Goal: Information Seeking & Learning: Check status

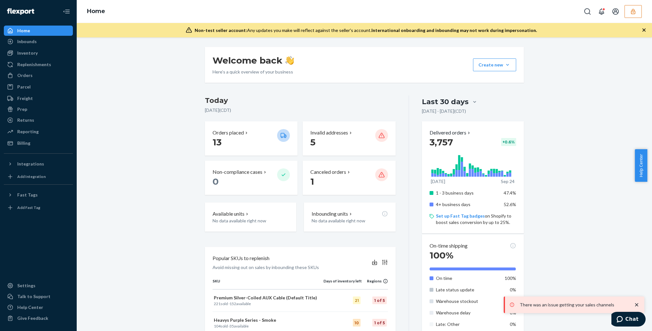
click at [632, 12] on icon "button" at bounding box center [633, 11] width 6 height 6
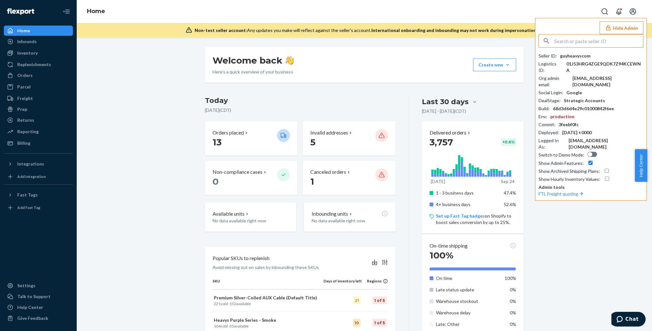
click at [572, 41] on input "text" at bounding box center [598, 41] width 89 height 13
type input "admin@emblemspoint.com"
click at [547, 59] on span "admin@emblemspoint.com" at bounding box center [582, 62] width 74 height 6
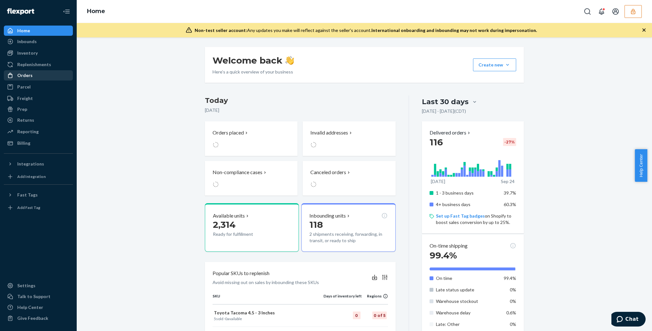
click at [33, 74] on div "Orders" at bounding box center [38, 75] width 68 height 9
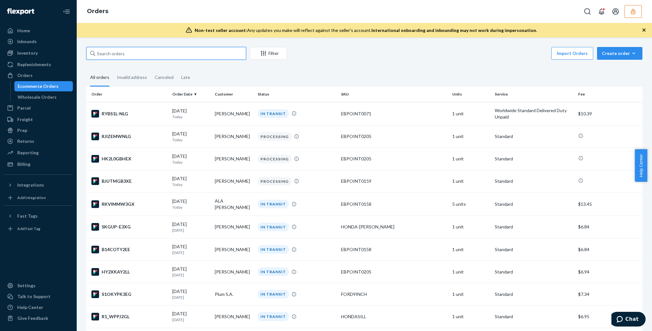
click at [166, 56] on input "text" at bounding box center [166, 53] width 160 height 13
paste input "DFU9JTFSVYV"
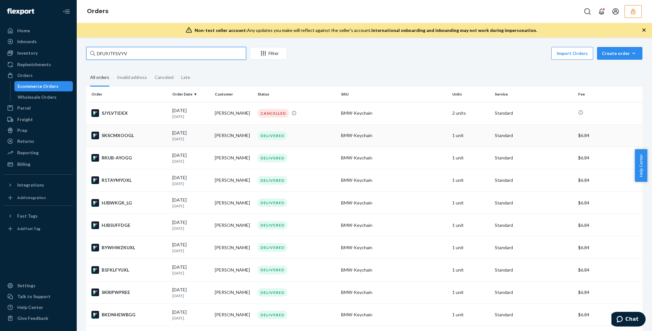
type input "DFU9JTFSVYV"
click at [232, 141] on td "James Kim" at bounding box center [233, 135] width 43 height 22
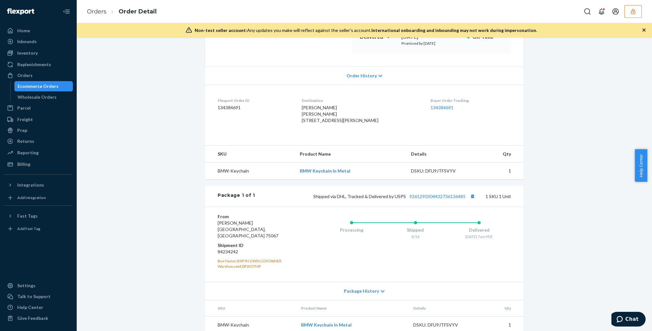
scroll to position [123, 0]
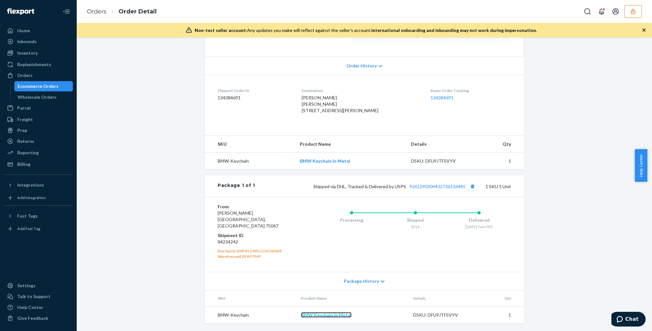
click at [330, 316] on link "BMW Keychain In Metal" at bounding box center [326, 314] width 51 height 5
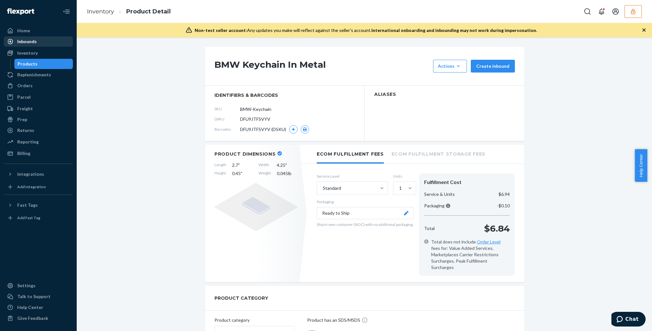
click at [44, 44] on div "Inbounds" at bounding box center [38, 41] width 68 height 9
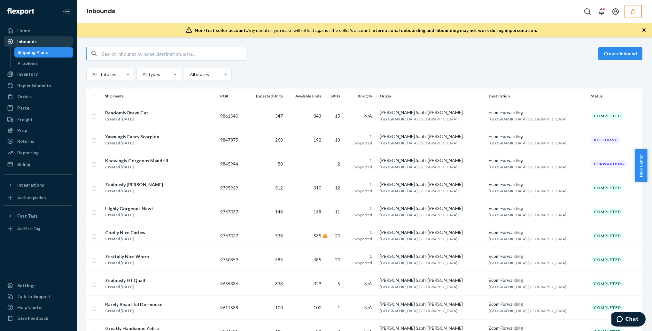
click at [40, 41] on div "Inbounds" at bounding box center [38, 41] width 68 height 9
click at [28, 31] on div "Home" at bounding box center [23, 30] width 13 height 6
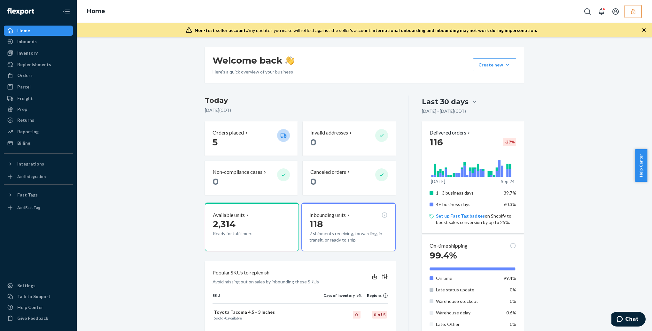
click at [636, 18] on div "Home" at bounding box center [365, 11] width 576 height 23
click at [634, 15] on button "button" at bounding box center [633, 11] width 17 height 13
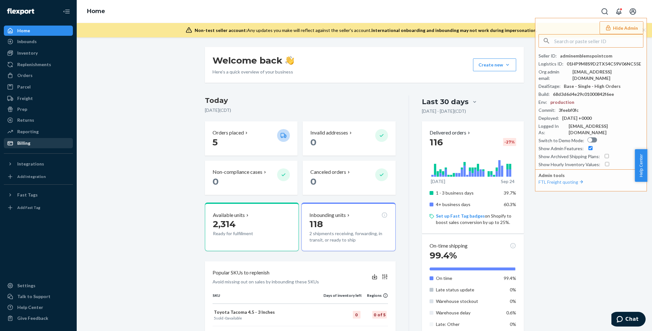
click at [25, 145] on div "Billing" at bounding box center [23, 143] width 13 height 6
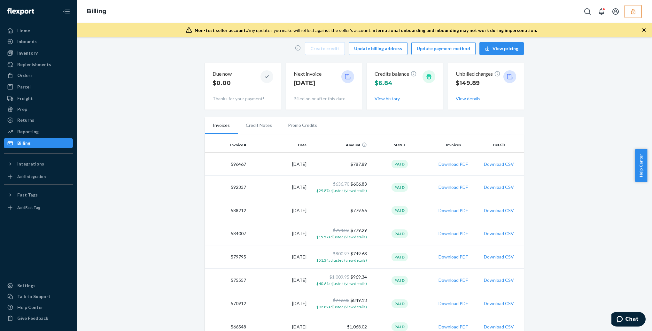
scroll to position [32, 0]
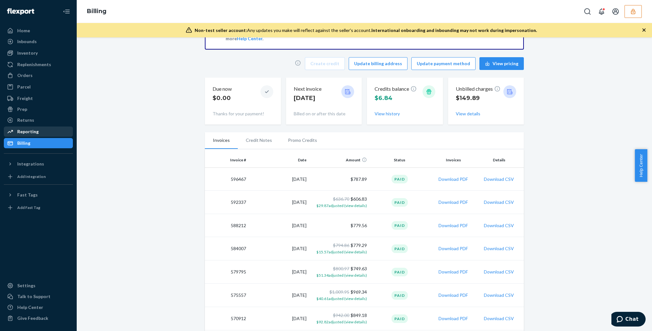
click at [47, 133] on div "Reporting" at bounding box center [38, 131] width 68 height 9
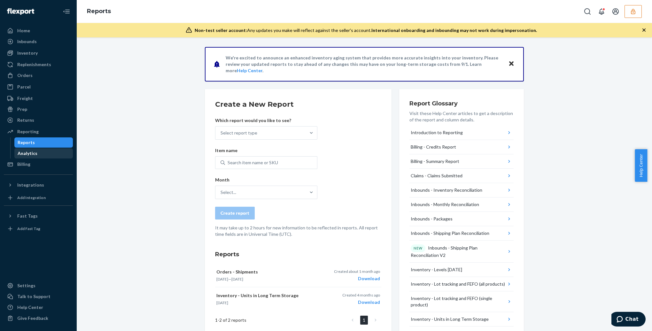
click at [23, 154] on div "Analytics" at bounding box center [28, 153] width 20 height 6
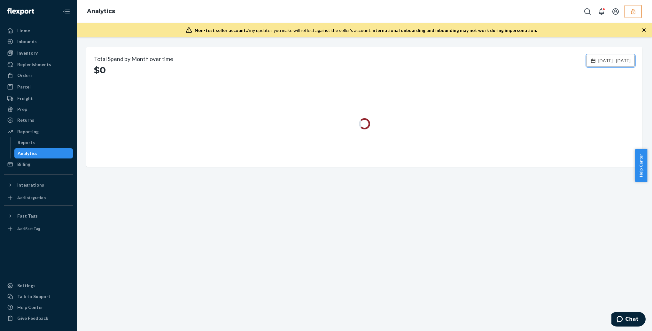
click at [592, 64] on button "[DATE] - [DATE]" at bounding box center [611, 61] width 48 height 12
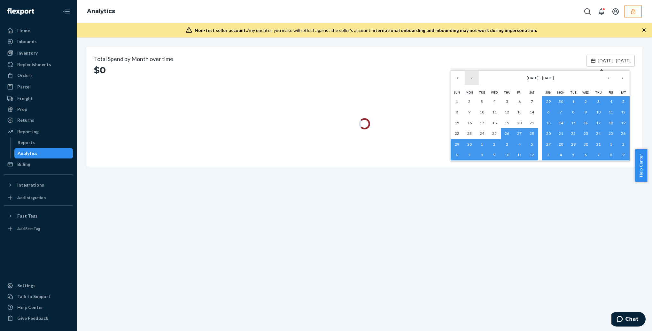
click at [475, 76] on button "‹" at bounding box center [472, 78] width 14 height 14
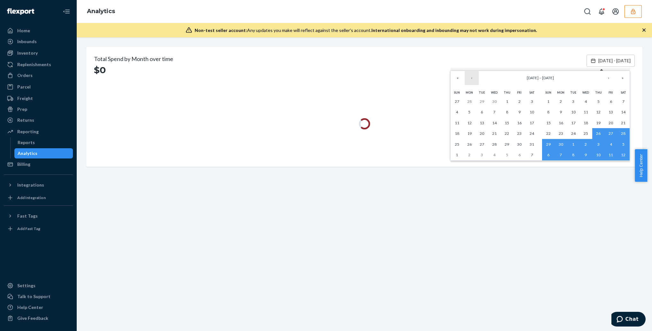
click at [475, 76] on button "‹" at bounding box center [472, 78] width 14 height 14
click at [470, 80] on button "‹" at bounding box center [472, 78] width 14 height 14
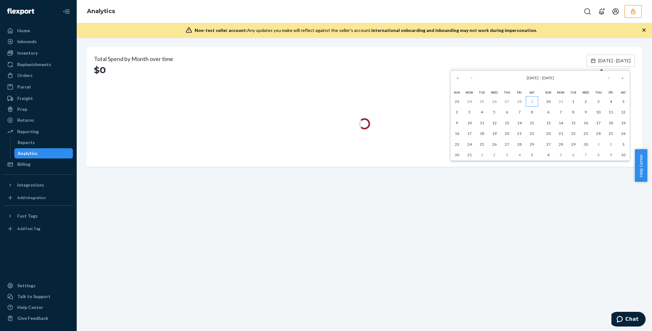
click at [530, 98] on button "1" at bounding box center [532, 101] width 12 height 11
click at [609, 75] on button "›" at bounding box center [609, 78] width 14 height 14
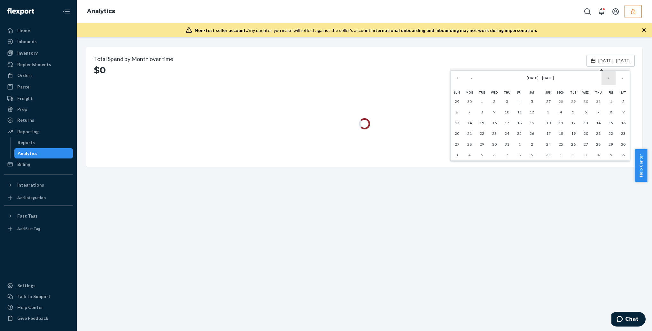
click at [609, 75] on button "›" at bounding box center [609, 78] width 14 height 14
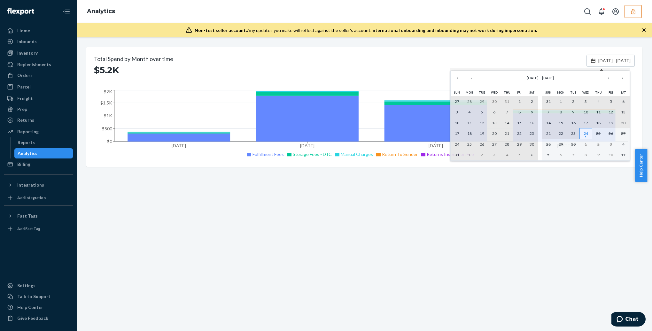
click at [581, 128] on button "24" at bounding box center [586, 133] width 12 height 11
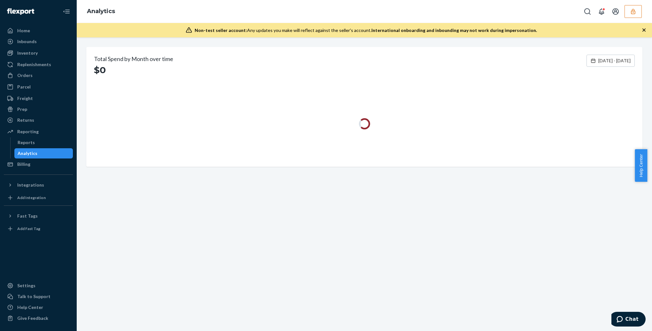
click at [476, 223] on div "Total Spend by Month over time $0 [DATE] - [DATE]" at bounding box center [365, 184] width 576 height 294
